Goal: Check status

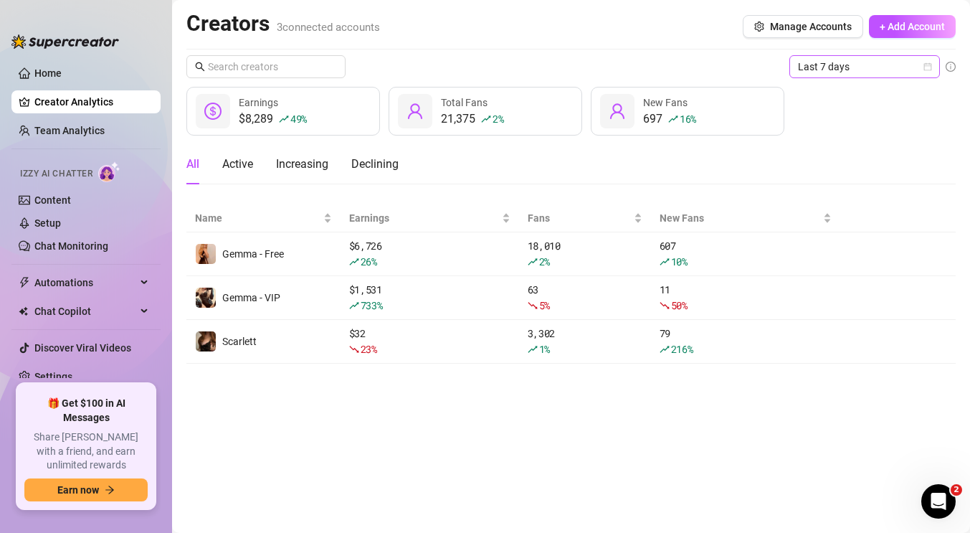
click at [932, 72] on div "Last 7 days" at bounding box center [865, 66] width 151 height 23
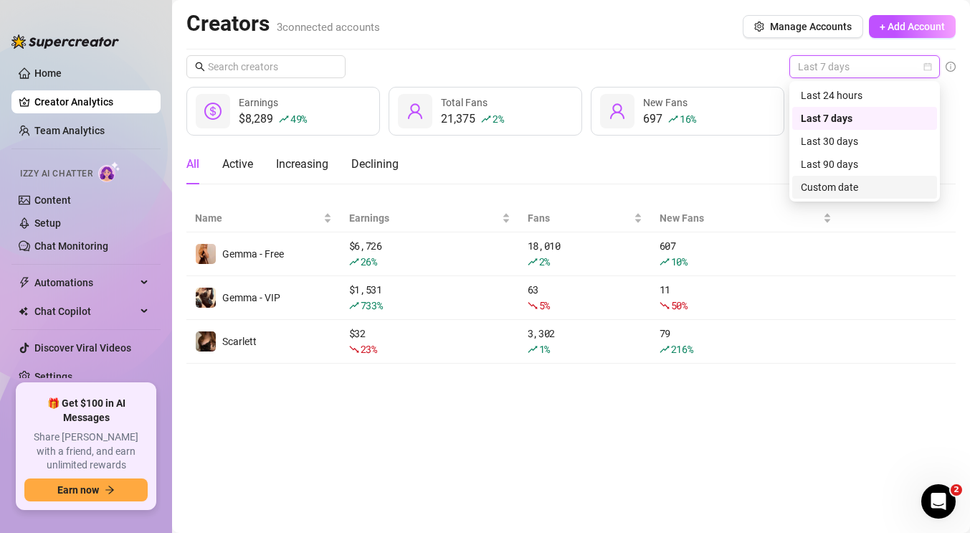
click at [876, 179] on div "Custom date" at bounding box center [865, 187] width 128 height 16
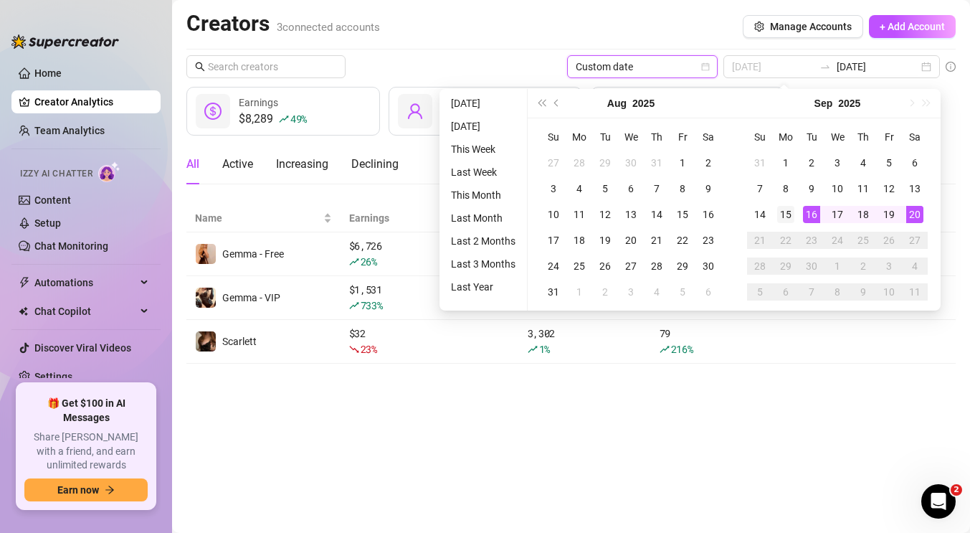
type input "[DATE]"
click at [785, 209] on div "15" at bounding box center [785, 214] width 17 height 17
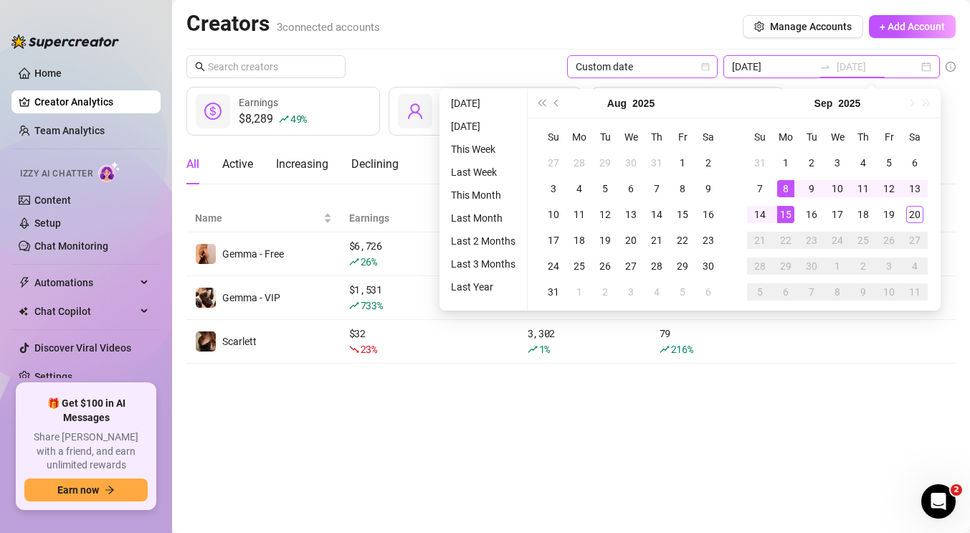
type input "[DATE]"
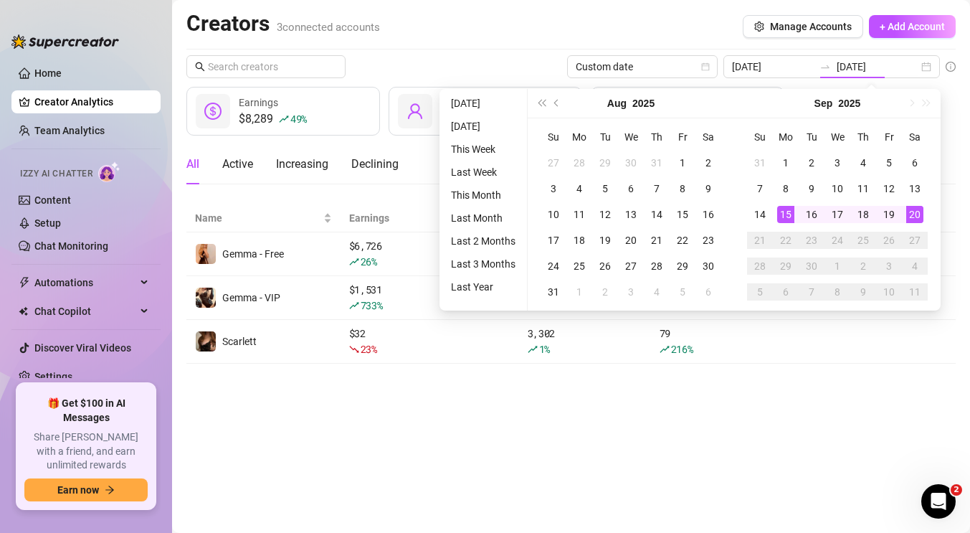
click at [680, 14] on div "Creators 3 connected accounts Manage Accounts + Add Account" at bounding box center [571, 26] width 770 height 33
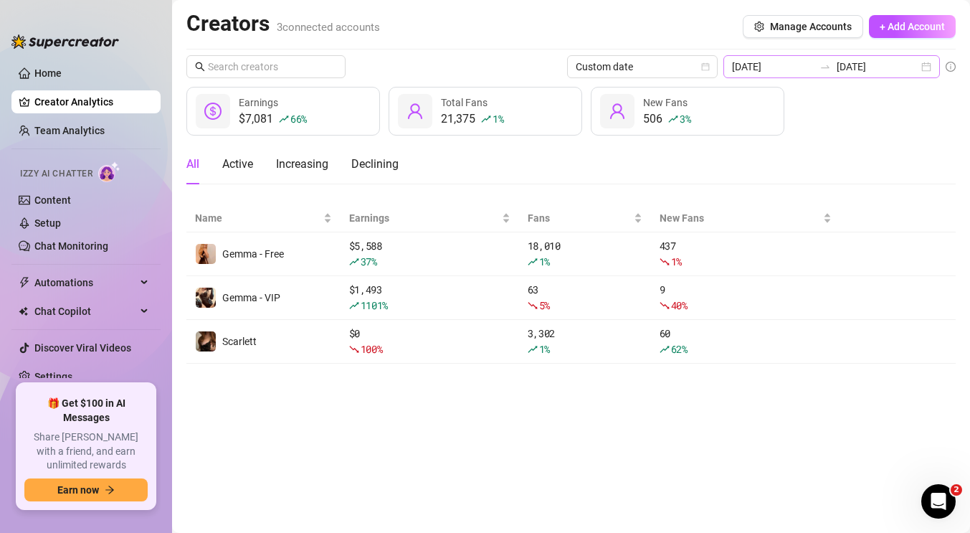
click at [930, 70] on div "[DATE] [DATE]" at bounding box center [832, 66] width 217 height 23
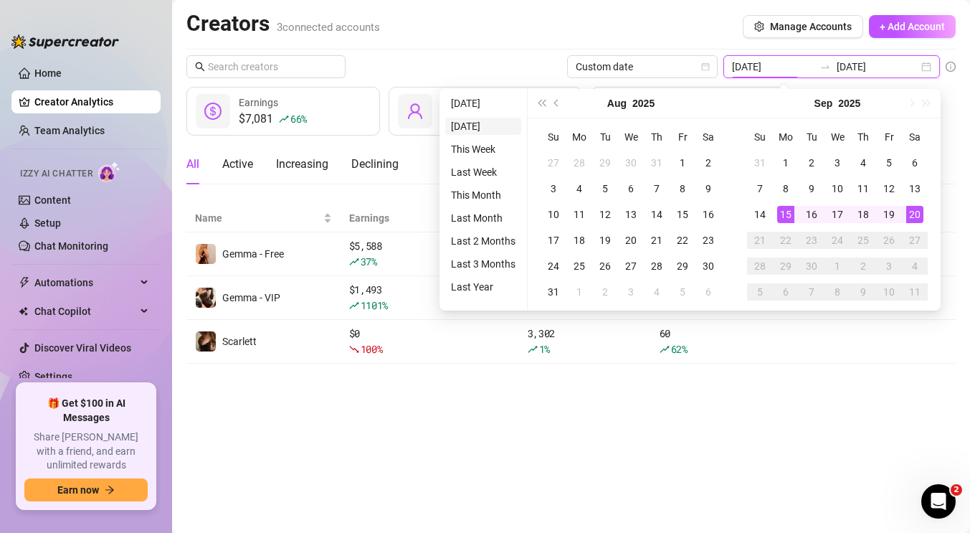
type input "[DATE]"
click at [462, 143] on li "This Week" at bounding box center [483, 149] width 76 height 17
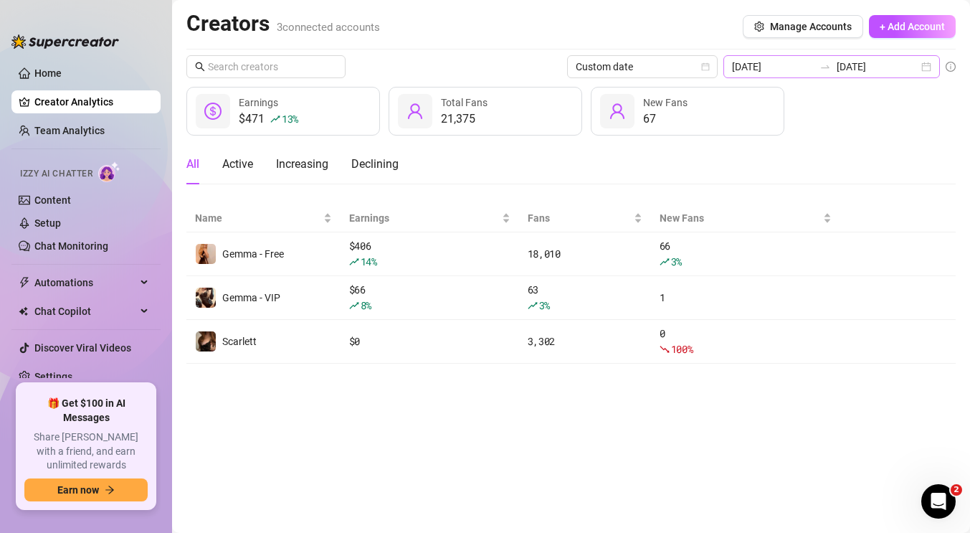
click at [932, 67] on div "[DATE] [DATE]" at bounding box center [832, 66] width 217 height 23
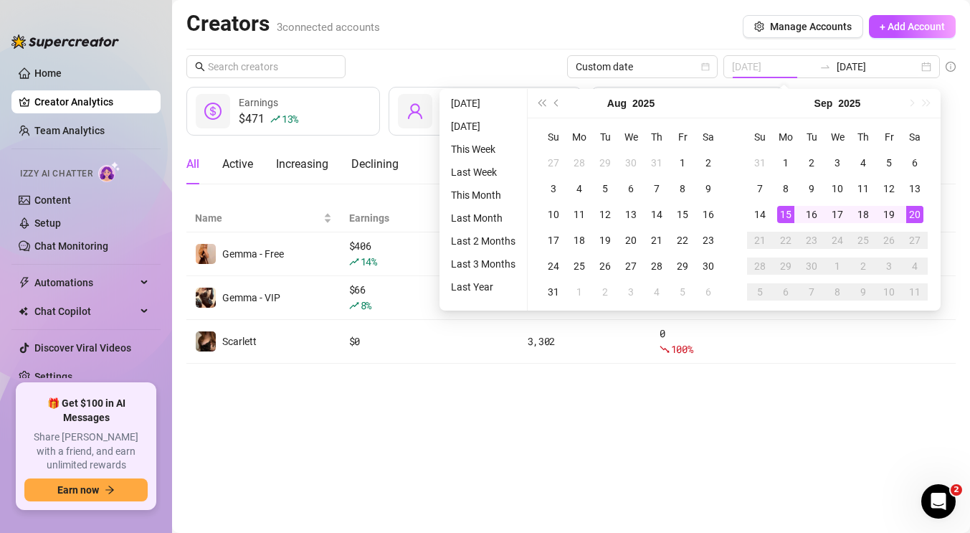
click at [785, 209] on div "15" at bounding box center [785, 214] width 17 height 17
click at [810, 422] on main "Creators 3 connected accounts Manage Accounts + Add Account Custom date [DATE] …" at bounding box center [571, 266] width 798 height 533
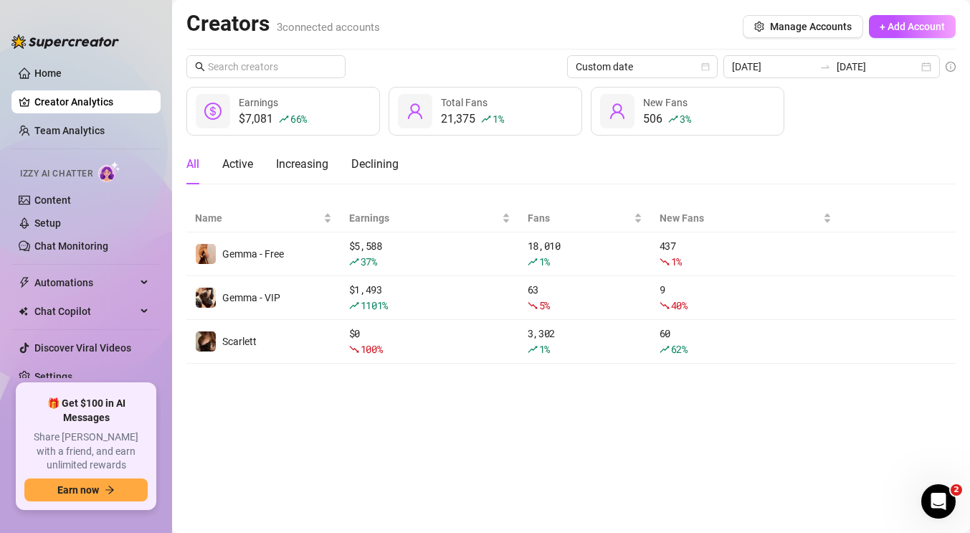
click at [551, 507] on main "Creators 3 connected accounts Manage Accounts + Add Account Custom date [DATE] …" at bounding box center [571, 266] width 798 height 533
click at [933, 67] on div "[DATE] [DATE]" at bounding box center [832, 66] width 217 height 23
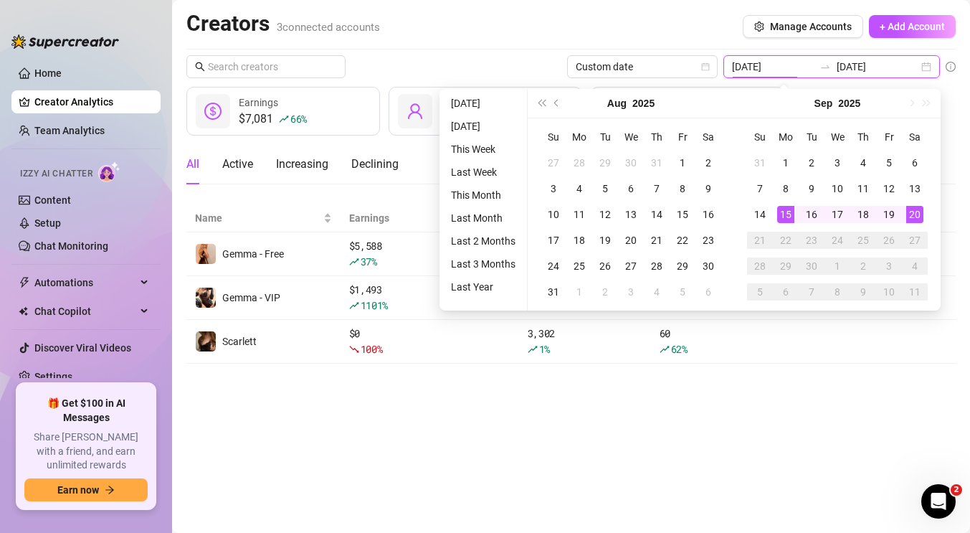
click at [933, 67] on div "[DATE] [DATE]" at bounding box center [832, 66] width 217 height 23
type input "[DATE]"
click at [866, 461] on main "Creators 3 connected accounts Manage Accounts + Add Account Custom date [DATE] …" at bounding box center [571, 266] width 798 height 533
